Goal: Task Accomplishment & Management: Use online tool/utility

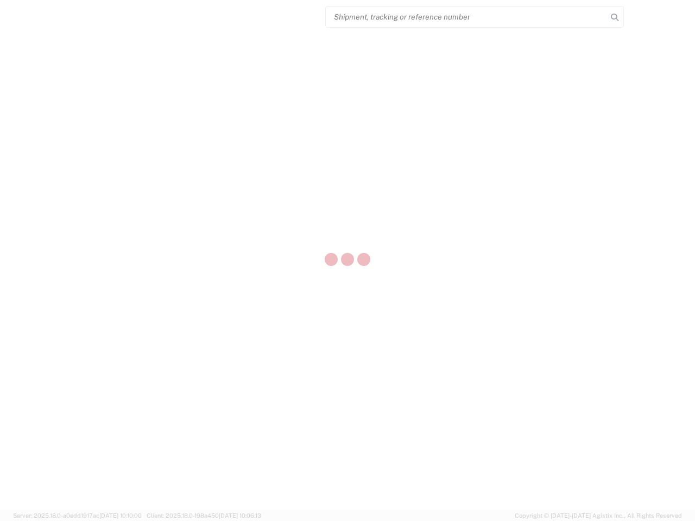
select select "US"
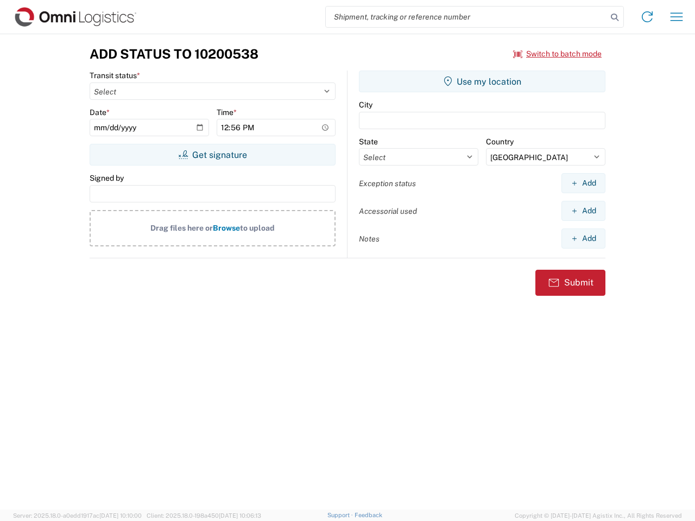
click at [466, 17] on input "search" at bounding box center [466, 17] width 281 height 21
click at [615, 17] on icon at bounding box center [614, 17] width 15 height 15
click at [647, 17] on icon at bounding box center [647, 16] width 17 height 17
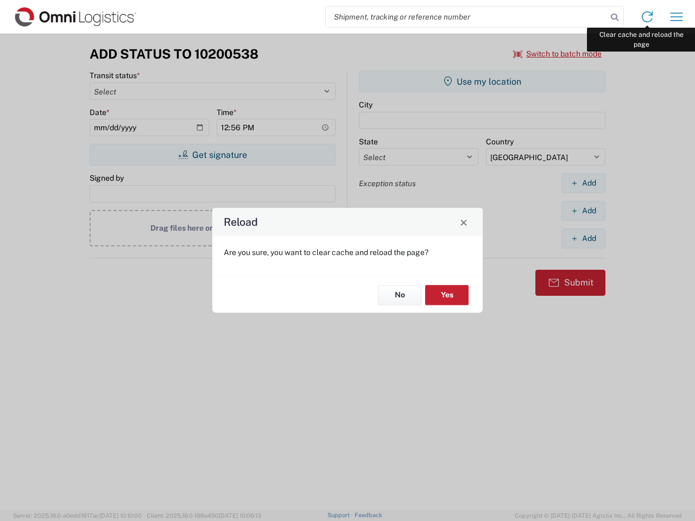
click at [677, 17] on div "Reload Are you sure, you want to clear cache and reload the page? No Yes" at bounding box center [347, 260] width 695 height 521
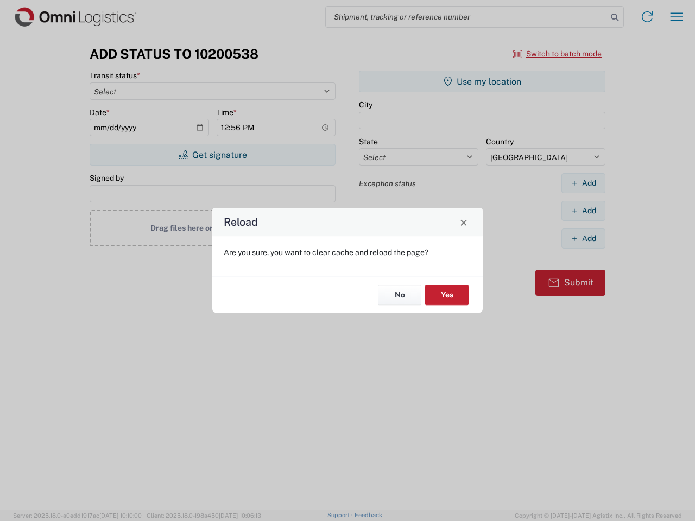
click at [558, 54] on div "Reload Are you sure, you want to clear cache and reload the page? No Yes" at bounding box center [347, 260] width 695 height 521
click at [212, 155] on div "Reload Are you sure, you want to clear cache and reload the page? No Yes" at bounding box center [347, 260] width 695 height 521
click at [482, 81] on div "Reload Are you sure, you want to clear cache and reload the page? No Yes" at bounding box center [347, 260] width 695 height 521
click at [583, 183] on div "Reload Are you sure, you want to clear cache and reload the page? No Yes" at bounding box center [347, 260] width 695 height 521
click at [583, 211] on div "Reload Are you sure, you want to clear cache and reload the page? No Yes" at bounding box center [347, 260] width 695 height 521
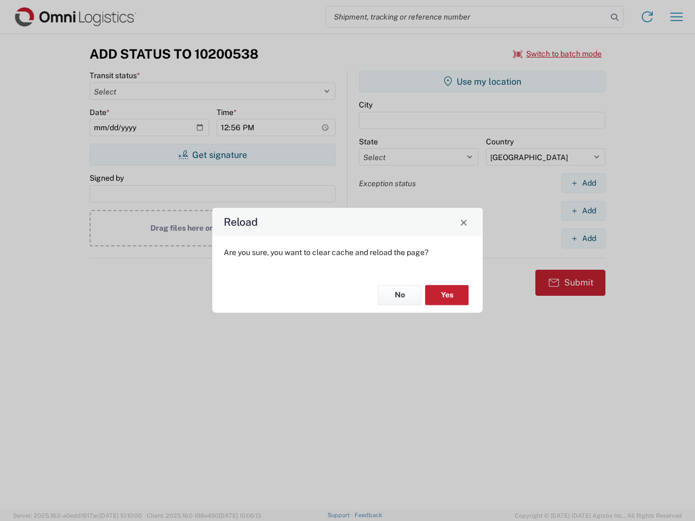
click at [583, 238] on div "Reload Are you sure, you want to clear cache and reload the page? No Yes" at bounding box center [347, 260] width 695 height 521
